Goal: Transaction & Acquisition: Purchase product/service

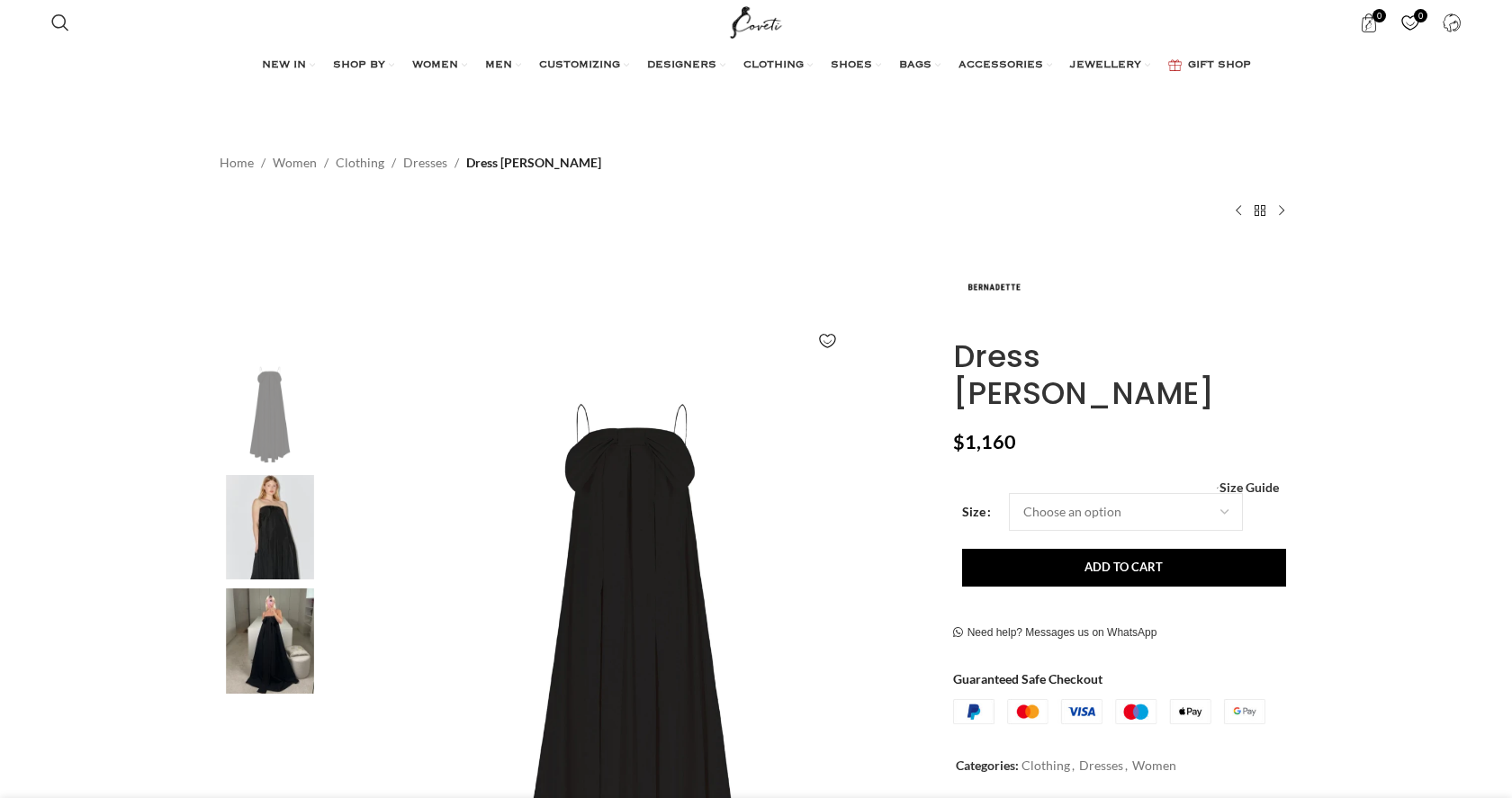
click at [276, 507] on img at bounding box center [270, 527] width 110 height 105
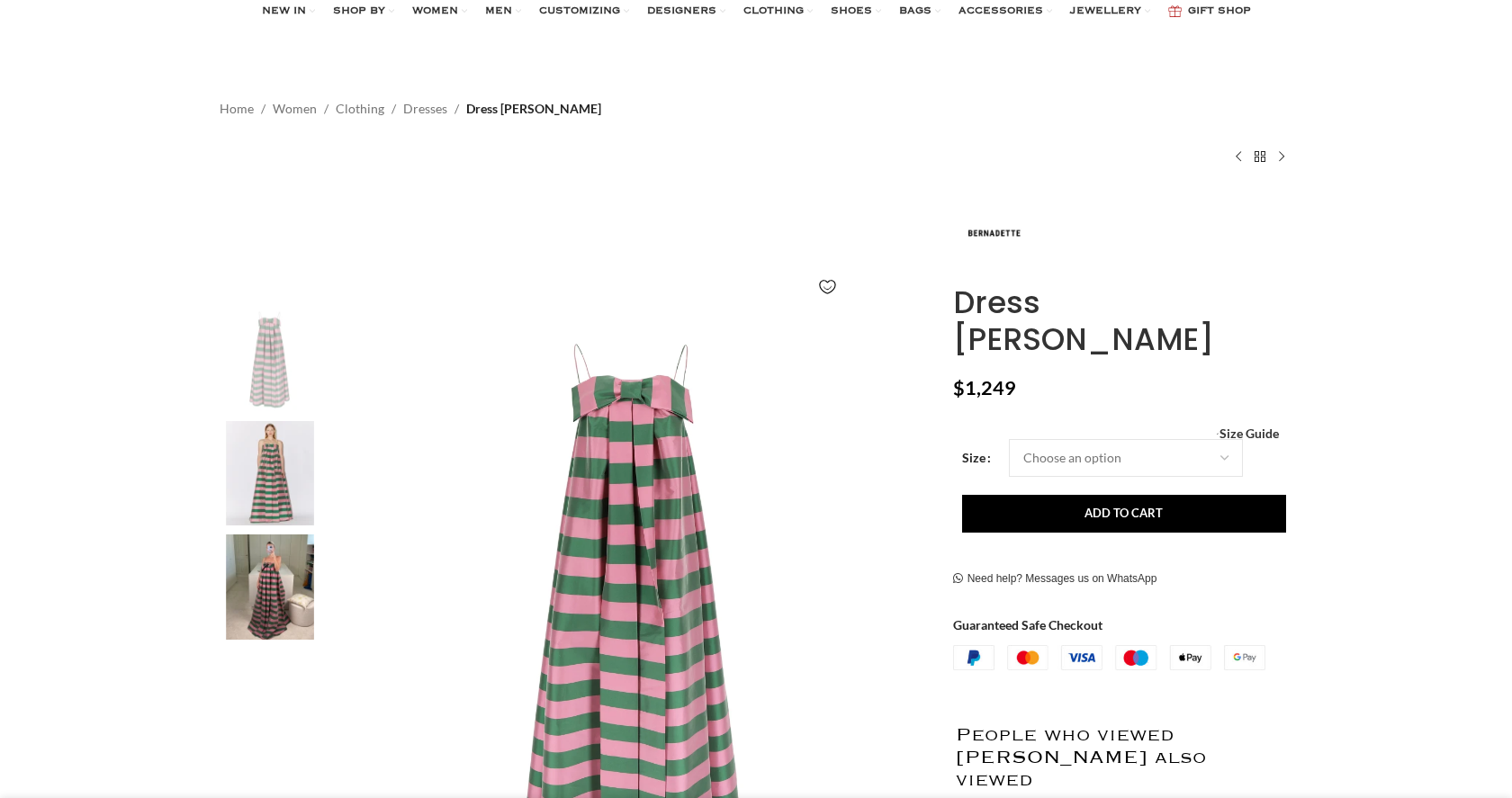
scroll to position [9, 0]
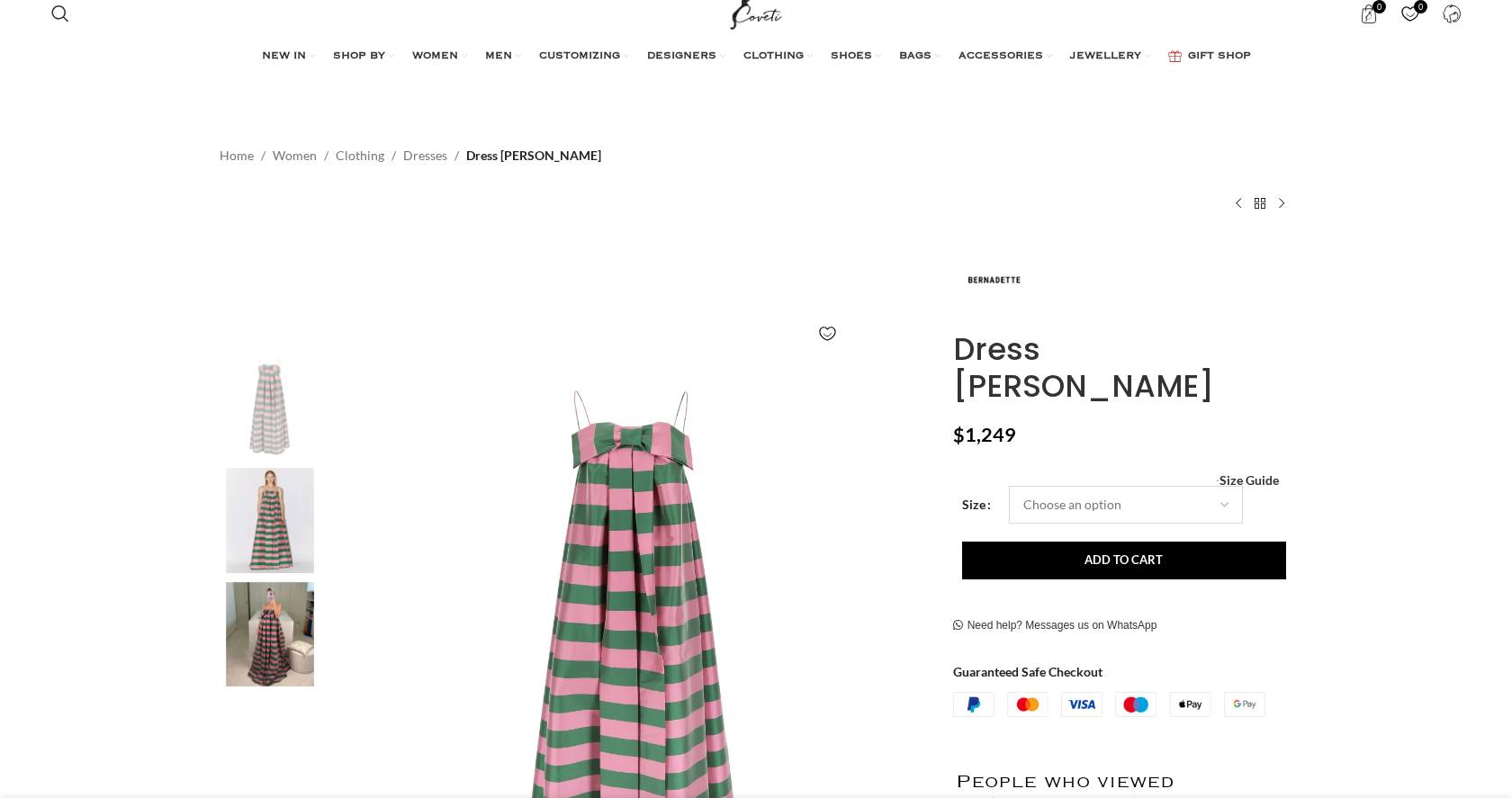
click at [1085, 485] on select "Choose an option 4 UK 6 UK 8 [GEOGRAPHIC_DATA] 10 [GEOGRAPHIC_DATA] 12 [GEOGRAP…" at bounding box center [1125, 504] width 234 height 37
click at [279, 504] on img "2 / 3" at bounding box center [270, 520] width 110 height 105
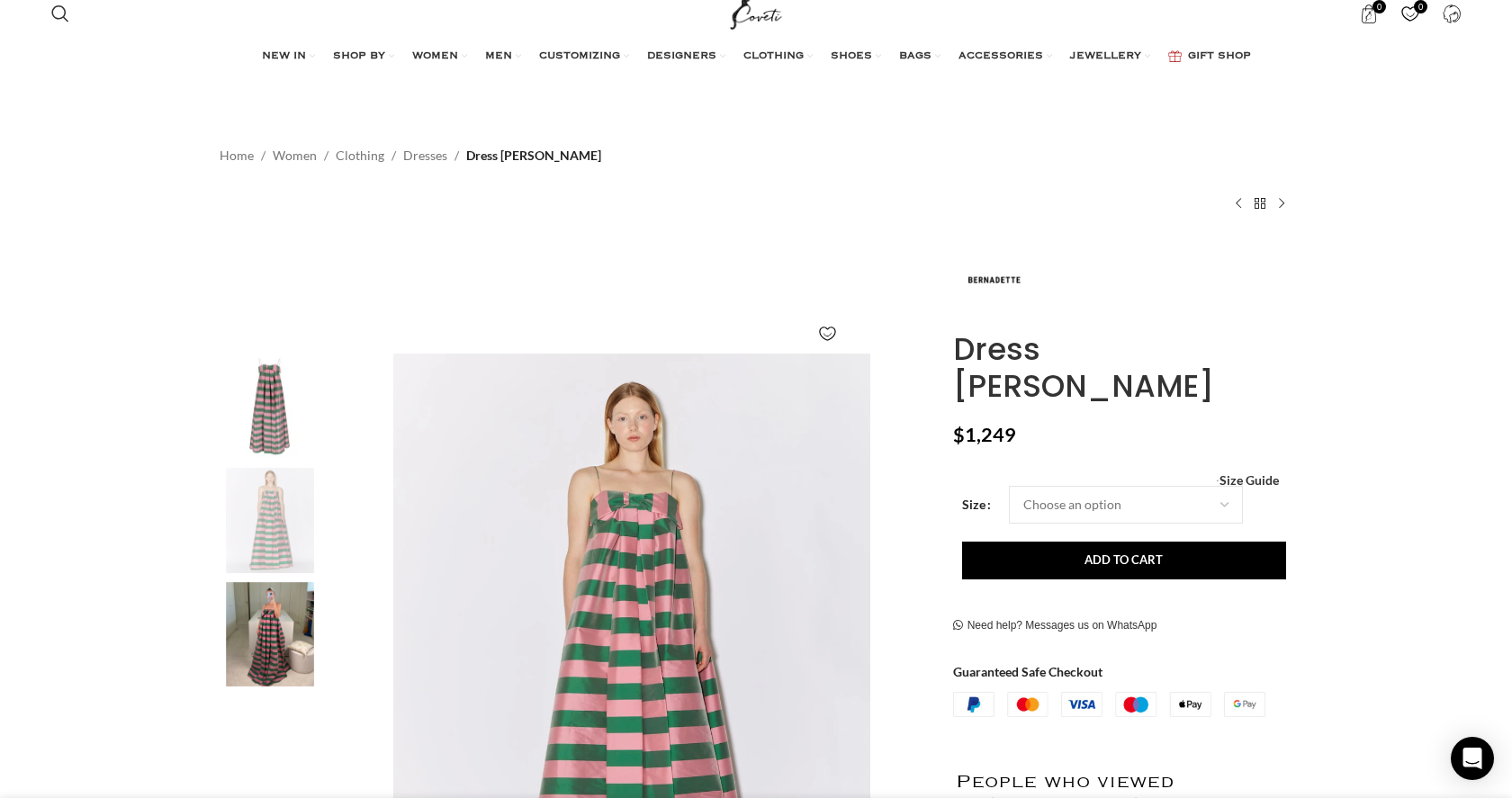
click at [261, 643] on img "3 / 3" at bounding box center [270, 635] width 110 height 105
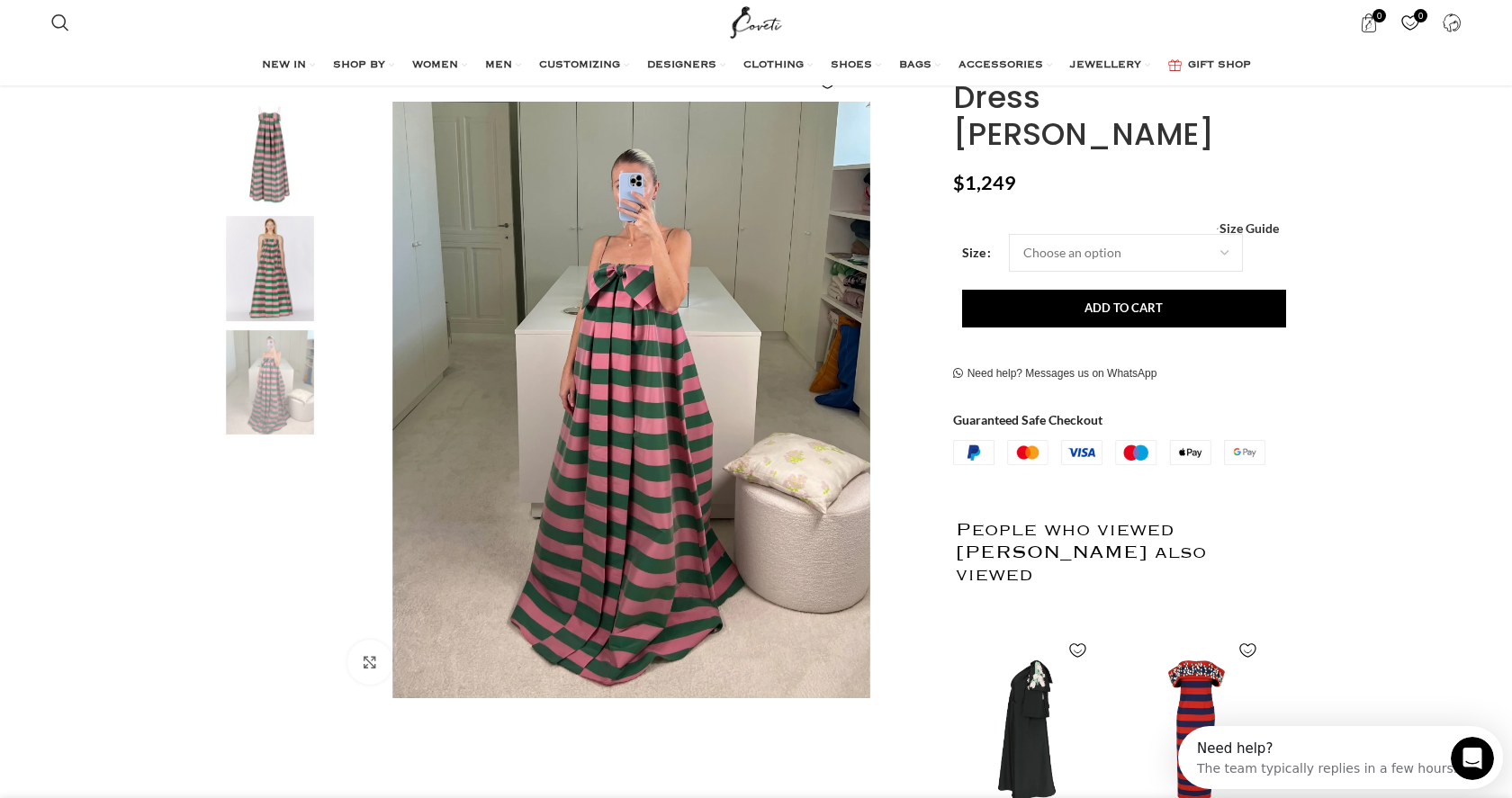
scroll to position [256, 0]
